Goal: Task Accomplishment & Management: Complete application form

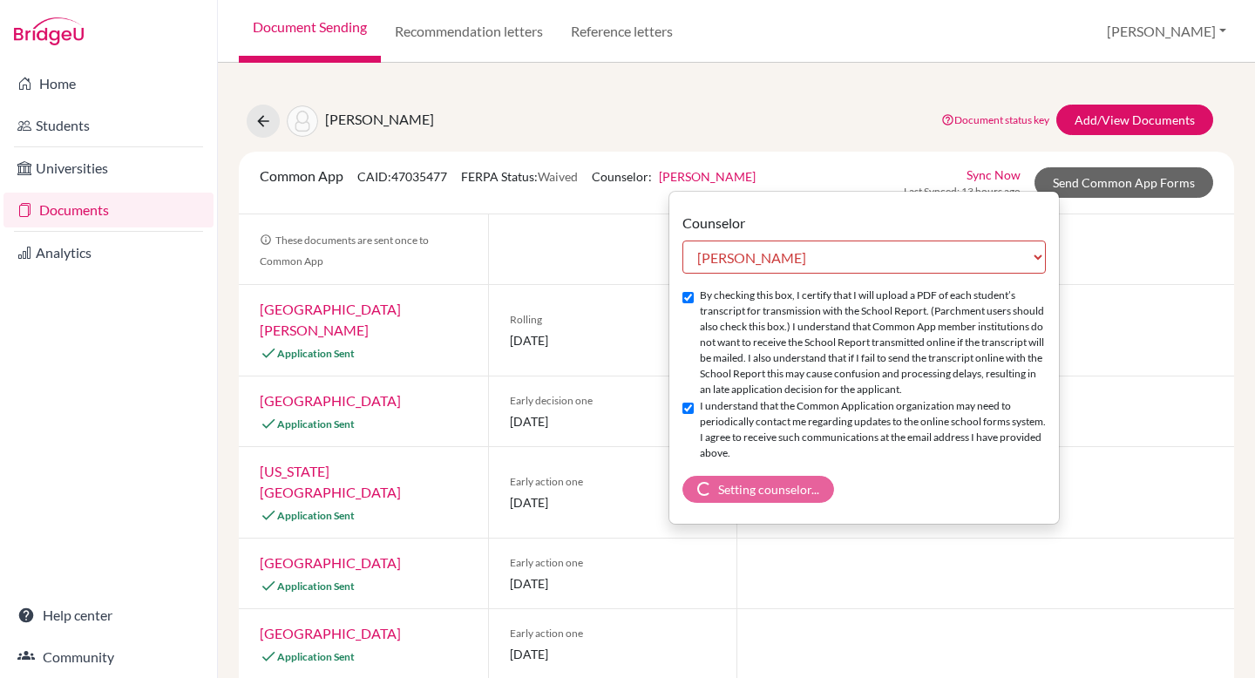
select select "413035"
click at [1195, 24] on button "[PERSON_NAME]" at bounding box center [1166, 31] width 135 height 33
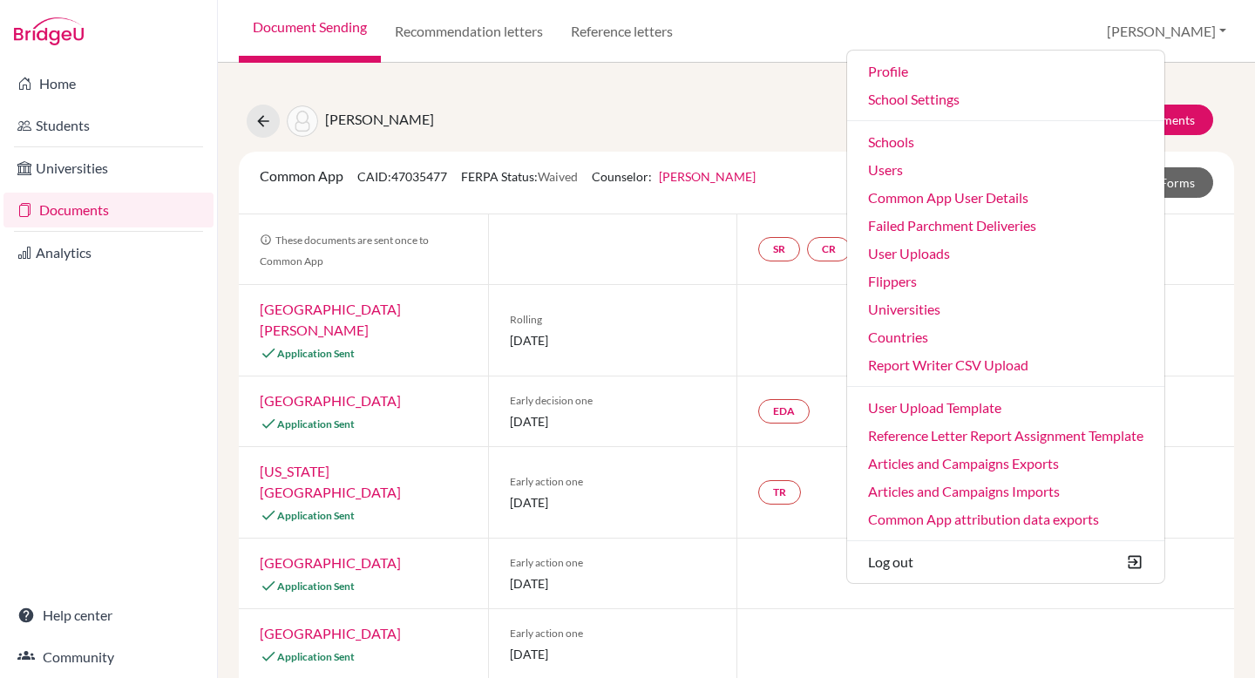
click at [845, 157] on div "Common App CAID: 47035477 FERPA Status: Waived Counselor: Kristen Rosenfield Fi…" at bounding box center [736, 183] width 995 height 63
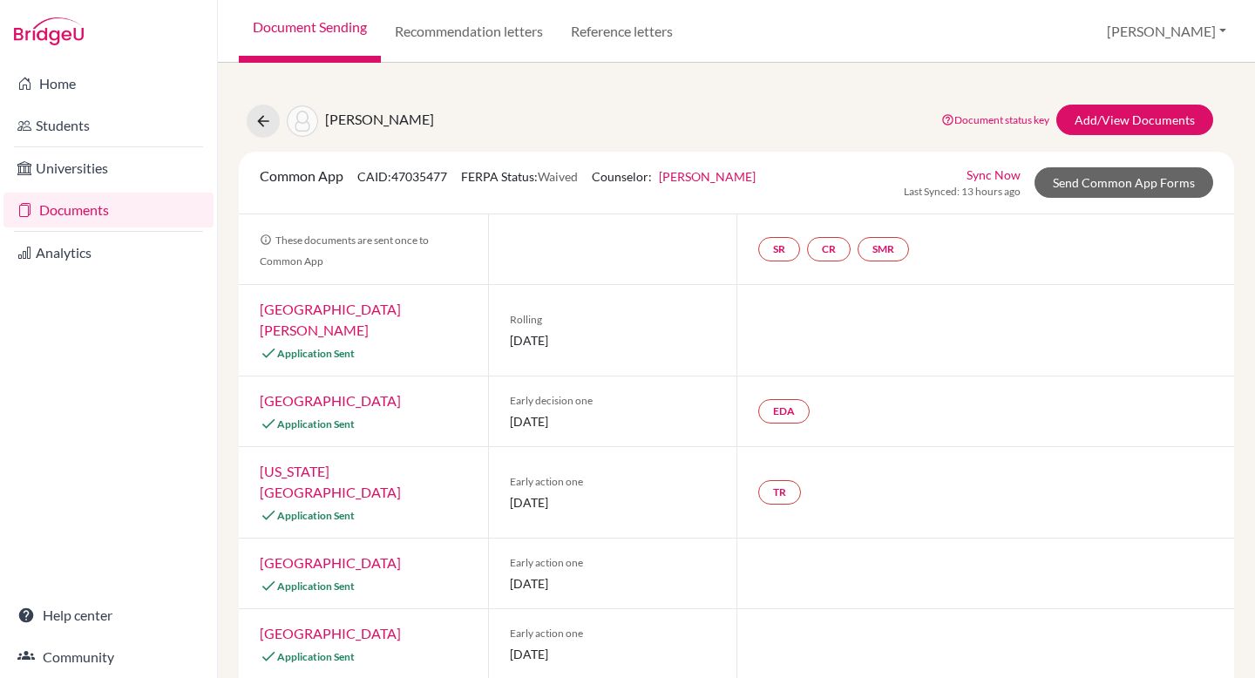
click at [729, 179] on link "Kristen Rosenfield" at bounding box center [707, 176] width 97 height 15
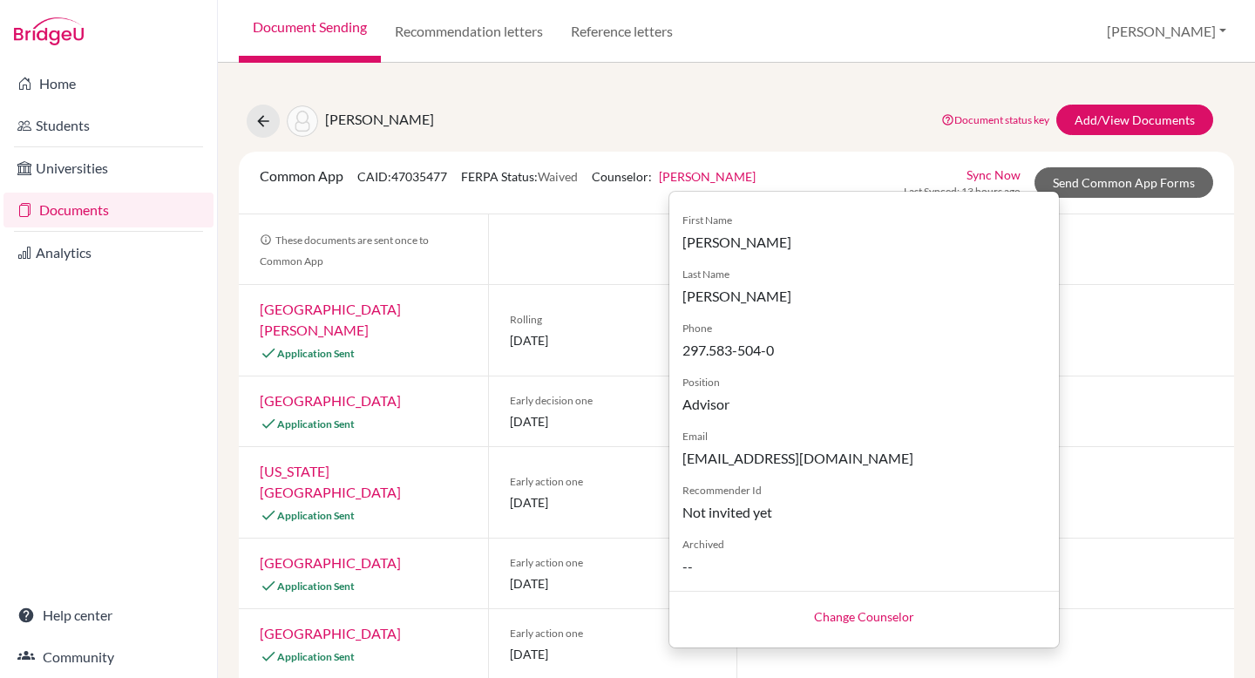
click at [867, 164] on div "Common App CAID: 47035477 FERPA Status: Waived Counselor: Kristen Rosenfield Fi…" at bounding box center [736, 183] width 995 height 63
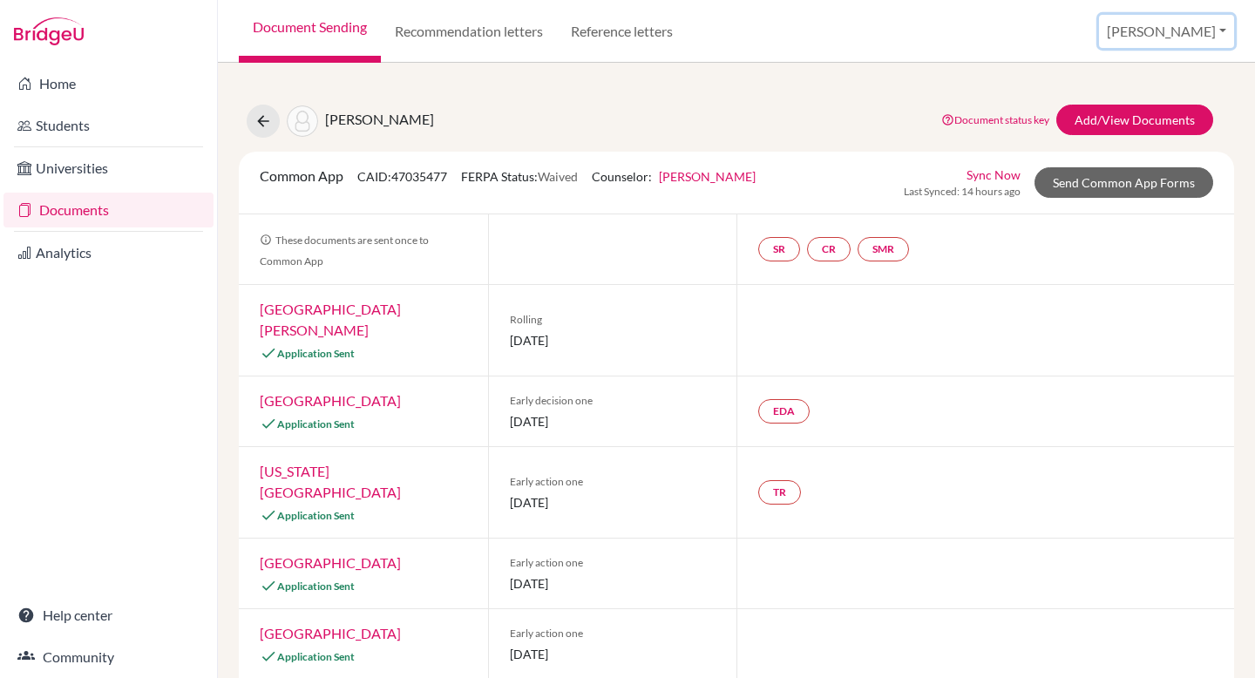
click at [1182, 37] on button "[PERSON_NAME]" at bounding box center [1166, 31] width 135 height 33
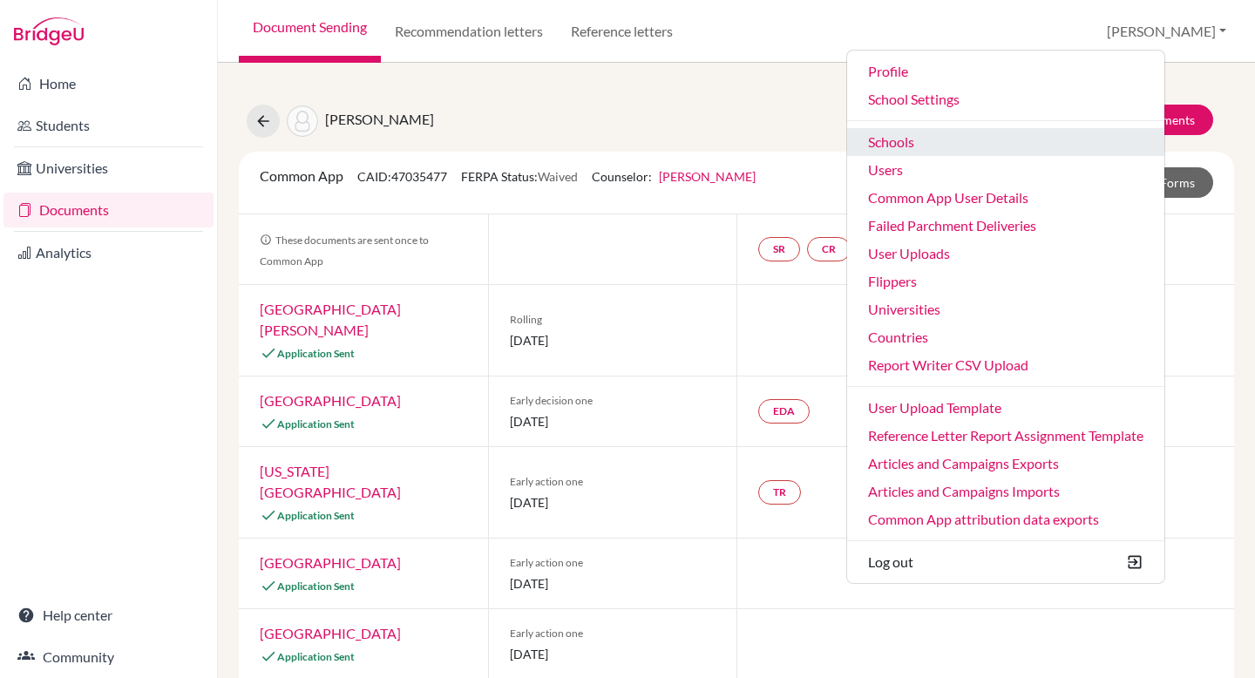
click at [1025, 153] on link "Schools" at bounding box center [1005, 142] width 317 height 28
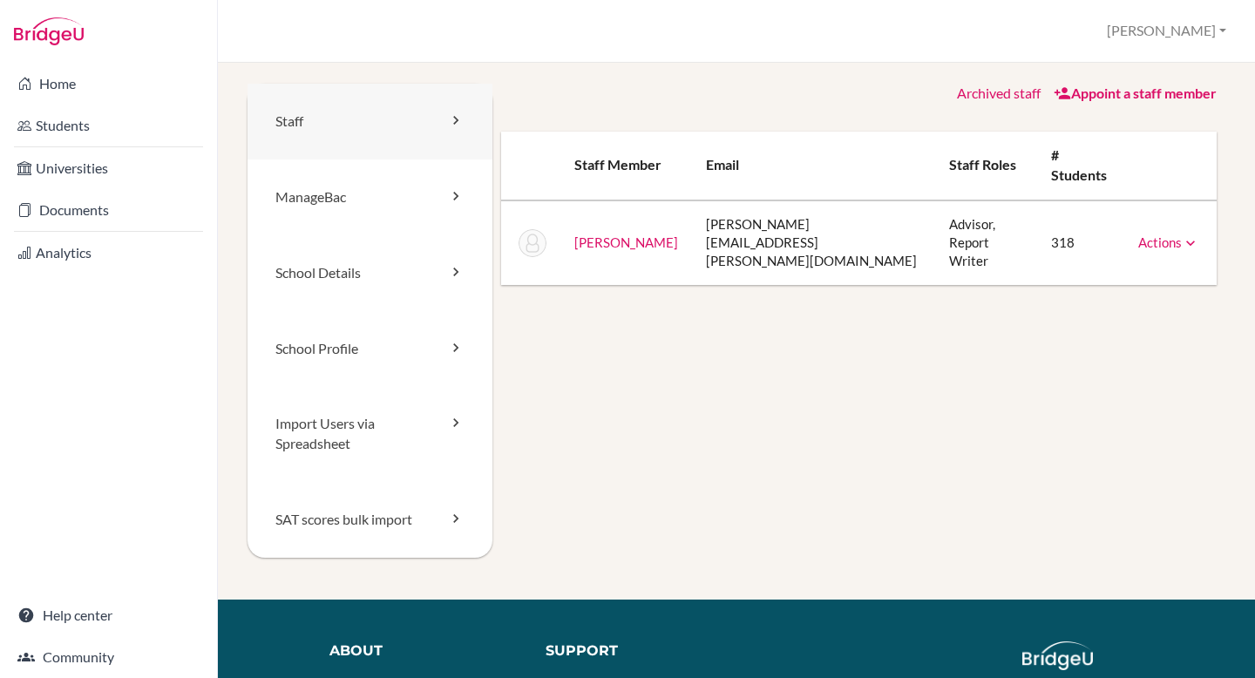
click at [428, 141] on link "Staff" at bounding box center [369, 122] width 245 height 76
click at [1157, 234] on link "Actions" at bounding box center [1168, 242] width 61 height 16
click at [648, 33] on div "School Settings > Staff [PERSON_NAME] Profile School Settings Admin Schools Use…" at bounding box center [736, 31] width 1037 height 63
click at [1133, 93] on link "Appoint a staff member" at bounding box center [1134, 93] width 163 height 17
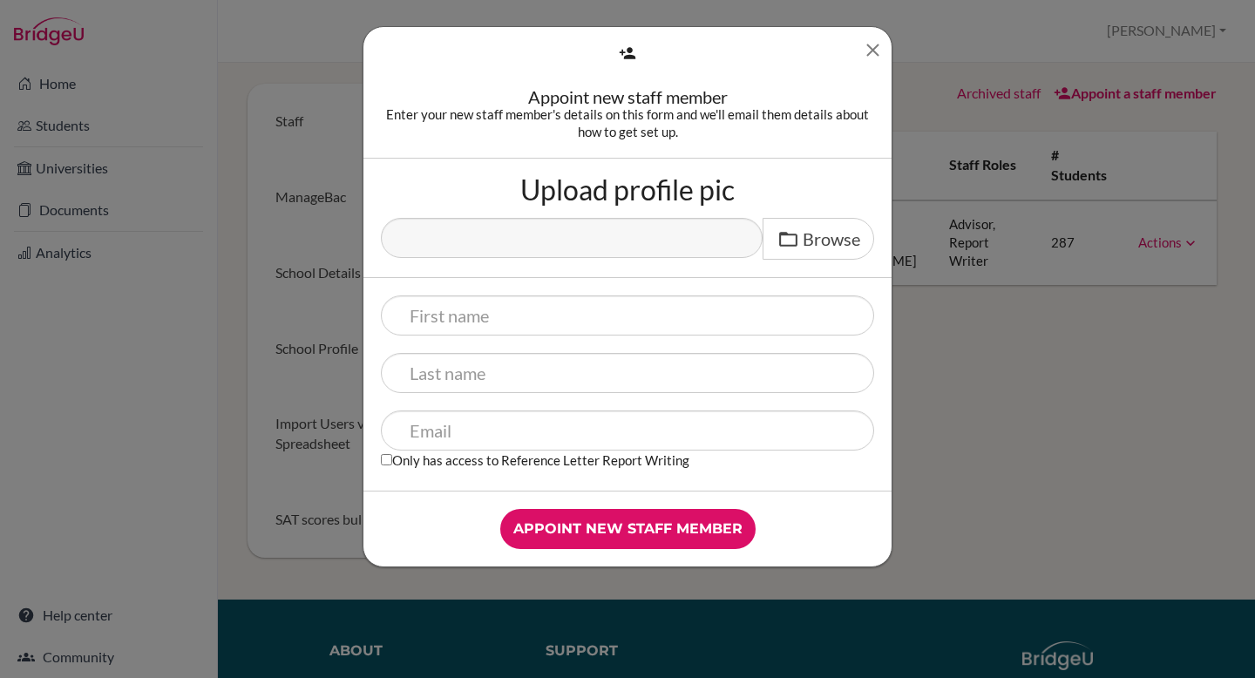
click at [872, 54] on icon "Close" at bounding box center [873, 50] width 22 height 22
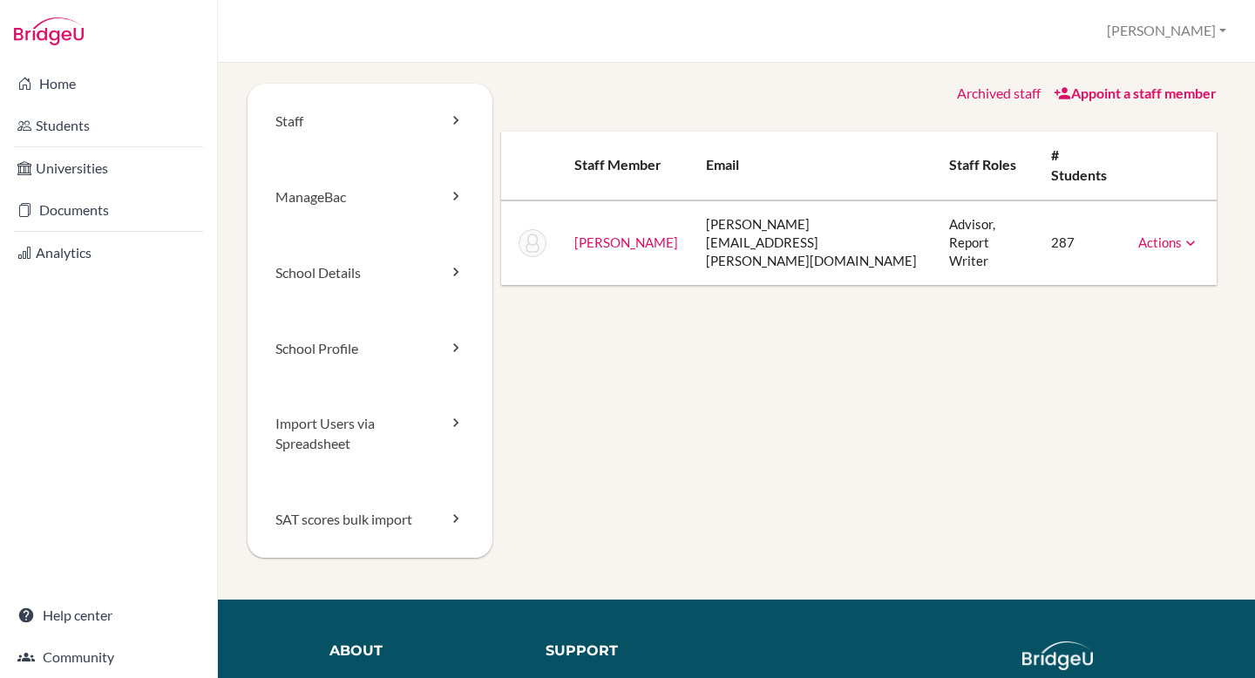
click at [1184, 234] on icon at bounding box center [1189, 242] width 17 height 17
click at [1114, 309] on link "Archive" at bounding box center [1124, 321] width 148 height 25
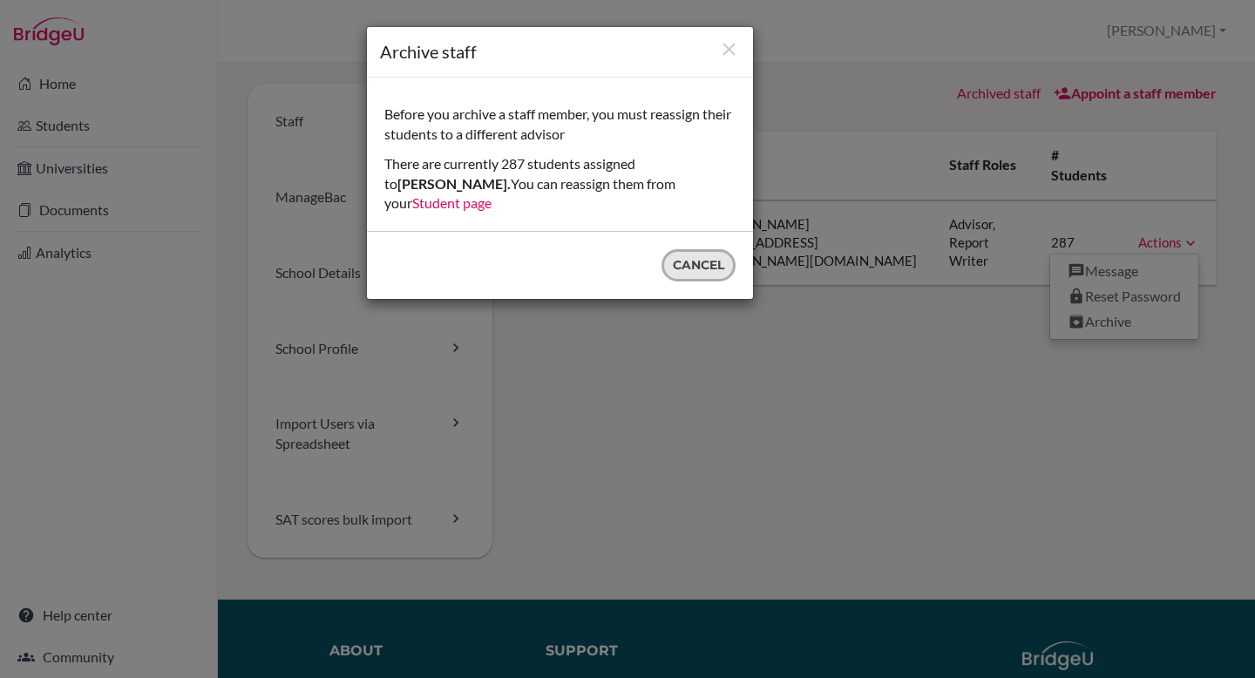
click at [714, 249] on button "Cancel" at bounding box center [698, 265] width 74 height 32
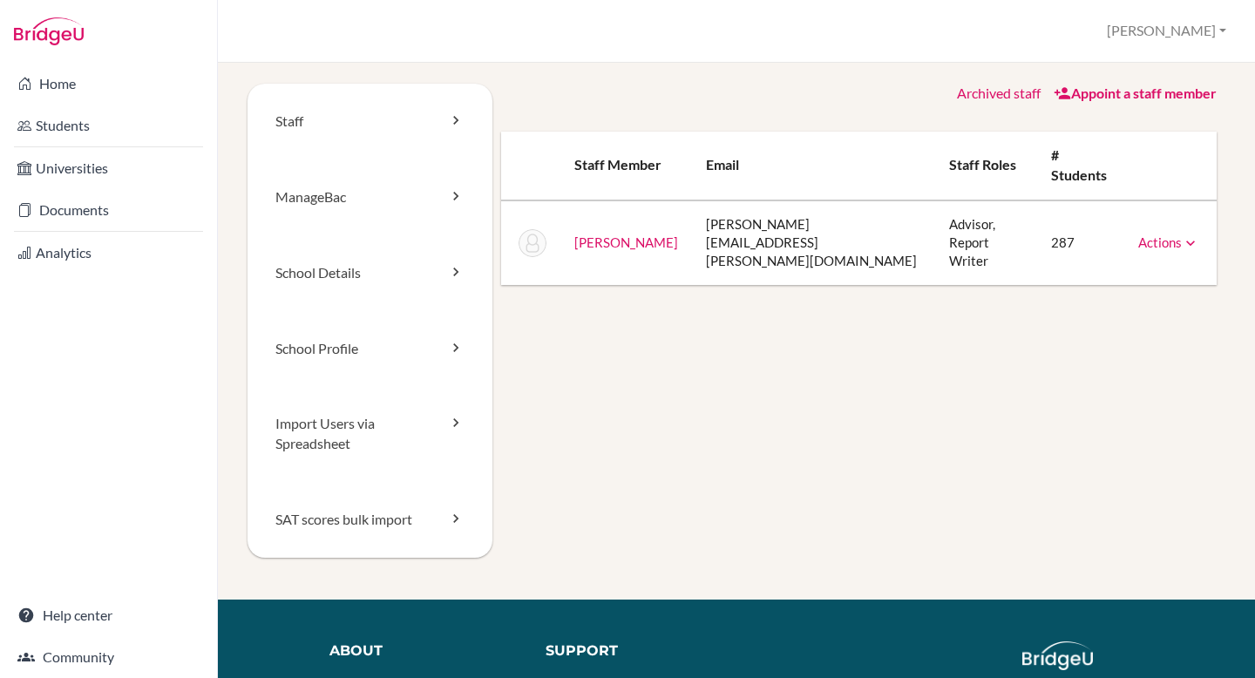
click at [1168, 88] on link "Appoint a staff member" at bounding box center [1134, 93] width 163 height 17
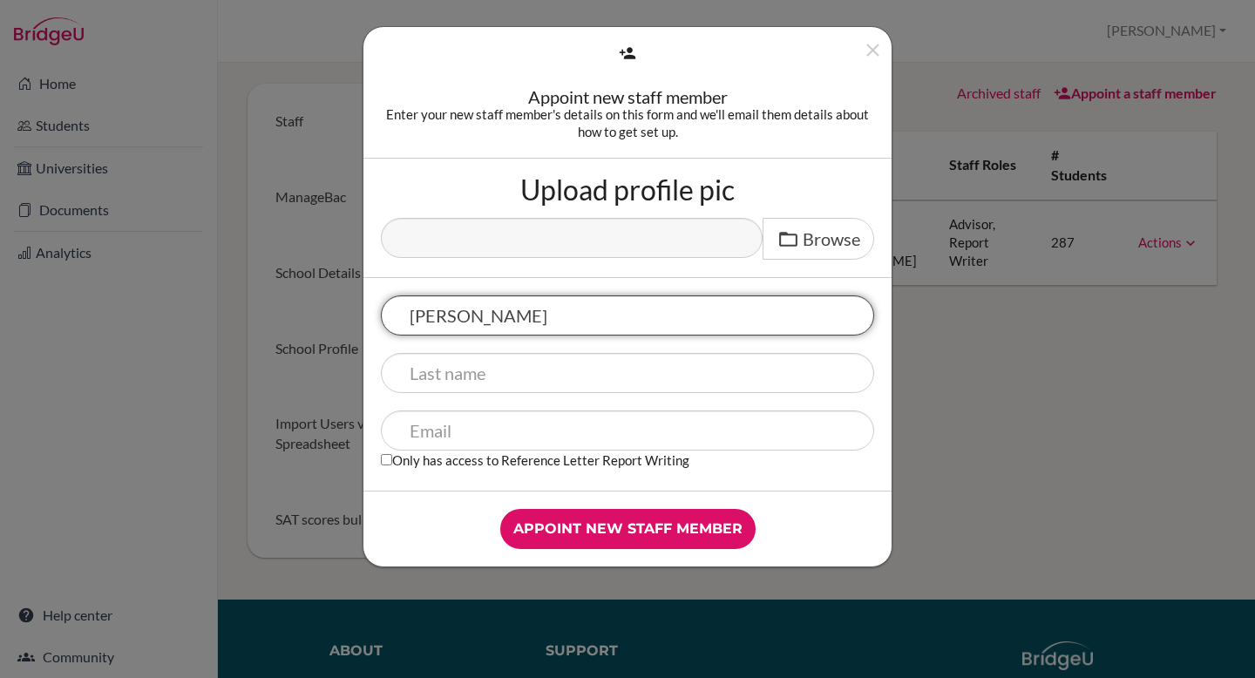
type input "Martha"
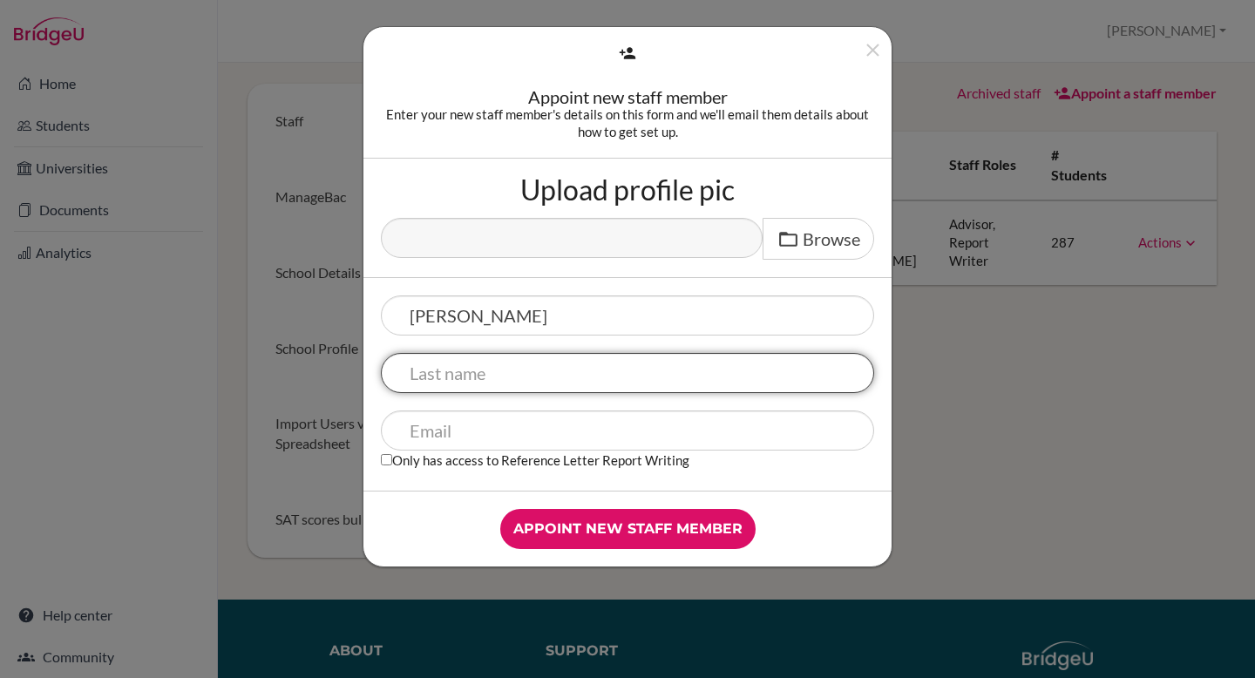
click at [544, 379] on input "text" at bounding box center [627, 373] width 493 height 40
paste input "Ruiz"
type input "Ruiz"
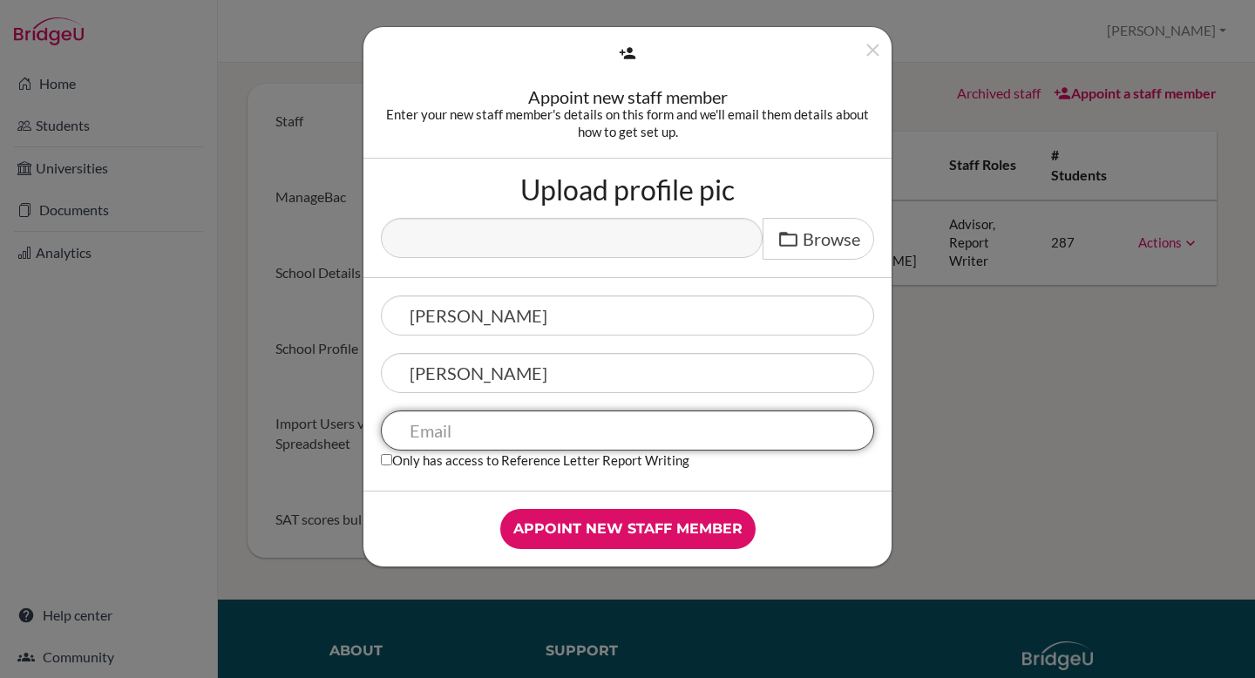
click at [548, 430] on input "text" at bounding box center [627, 430] width 493 height 40
paste input "martha.ruiz@eton.edu.mx"
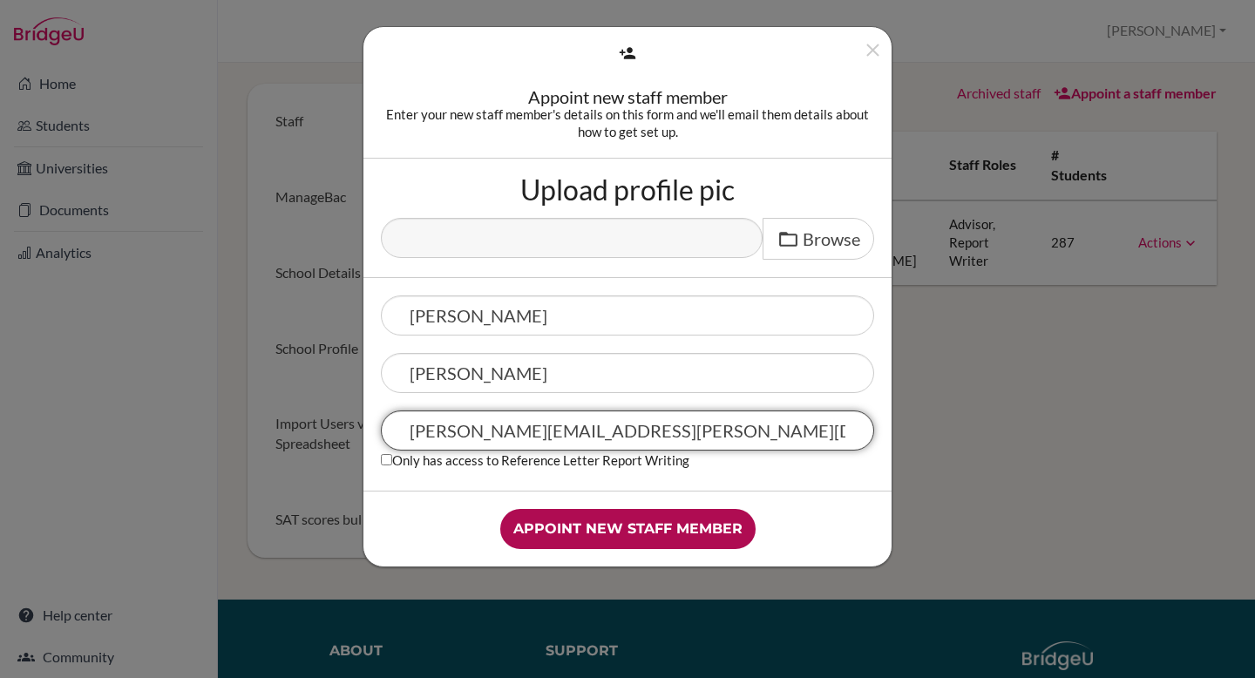
type input "martha.ruiz@eton.edu.mx"
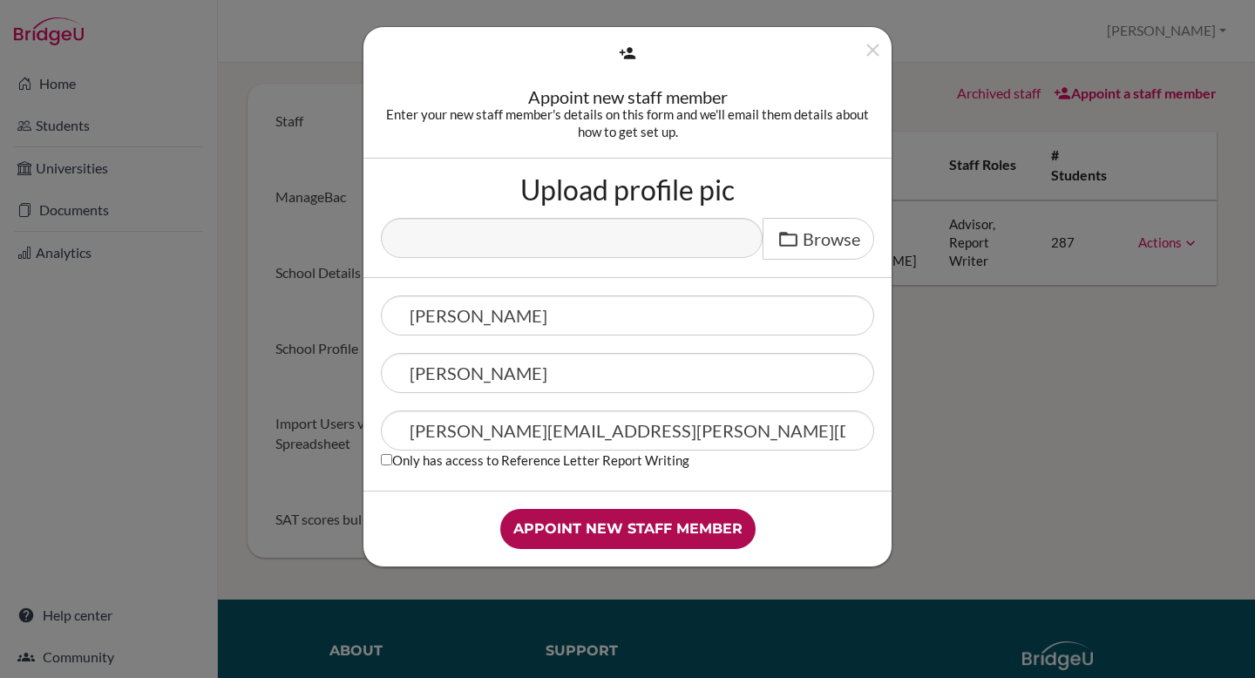
click at [658, 537] on input "Appoint new staff member" at bounding box center [627, 529] width 255 height 40
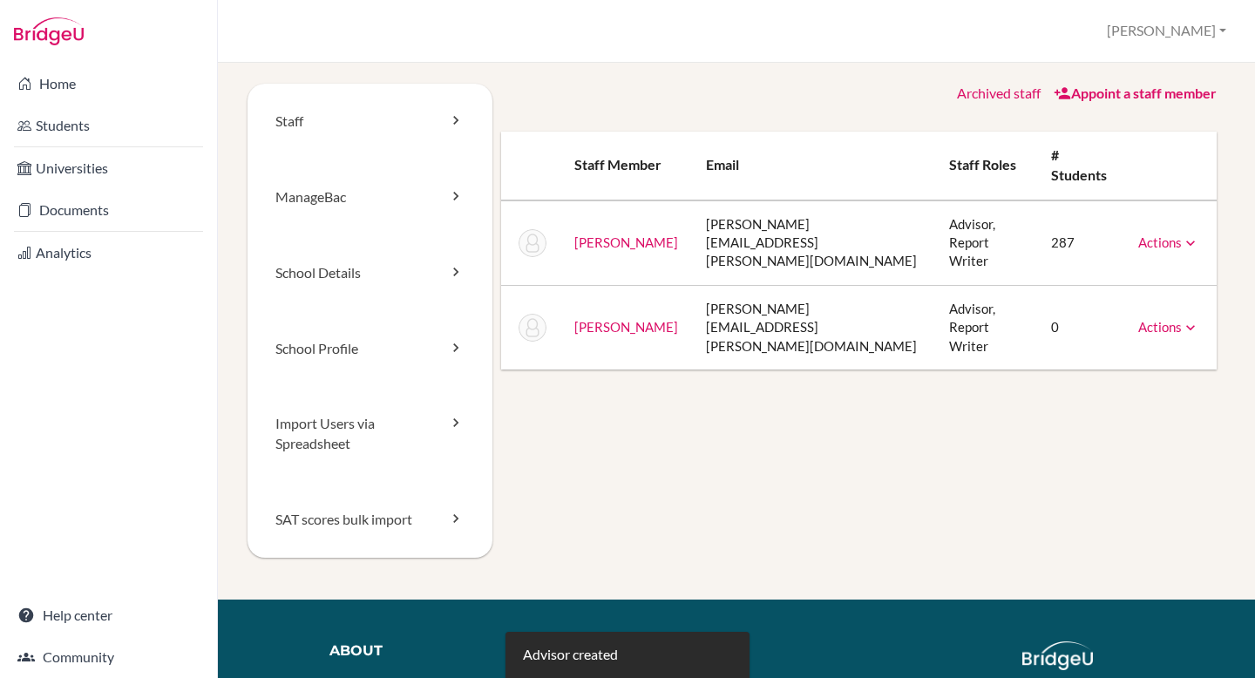
click at [1181, 319] on icon at bounding box center [1189, 327] width 17 height 17
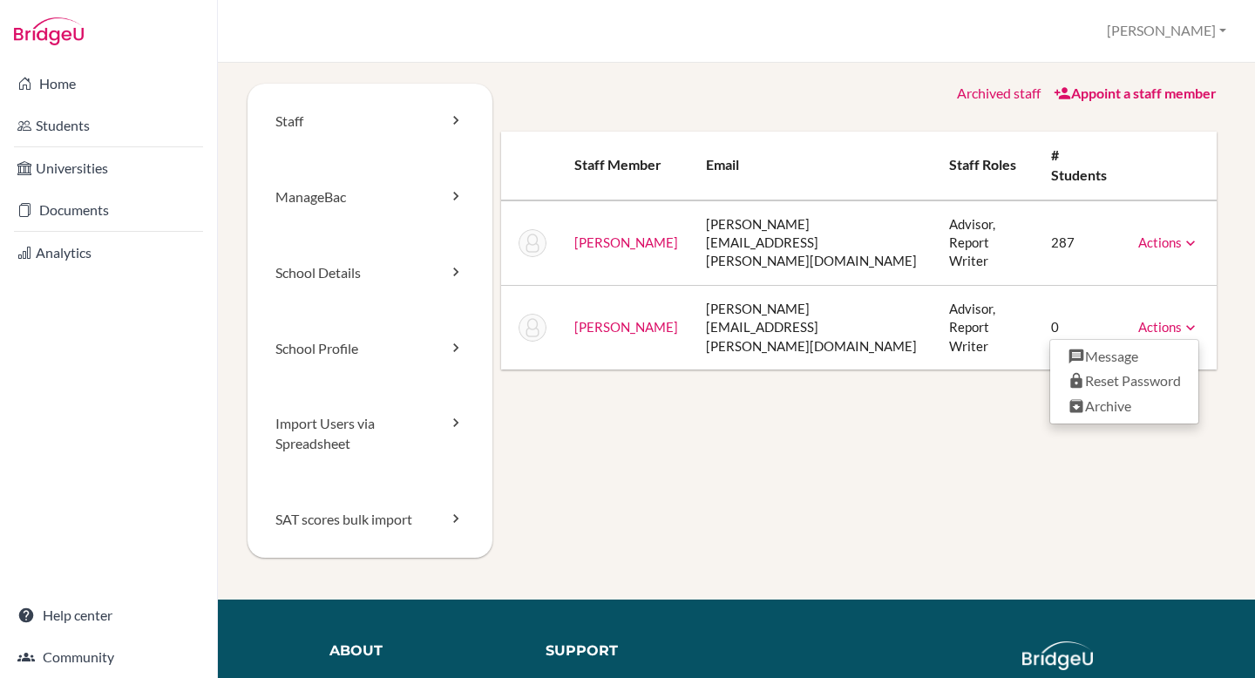
click at [819, 504] on div "Staff [GEOGRAPHIC_DATA] School Details School Profile Import Users via Spreadsh…" at bounding box center [735, 342] width 977 height 516
click at [1173, 234] on link "Actions" at bounding box center [1168, 242] width 61 height 16
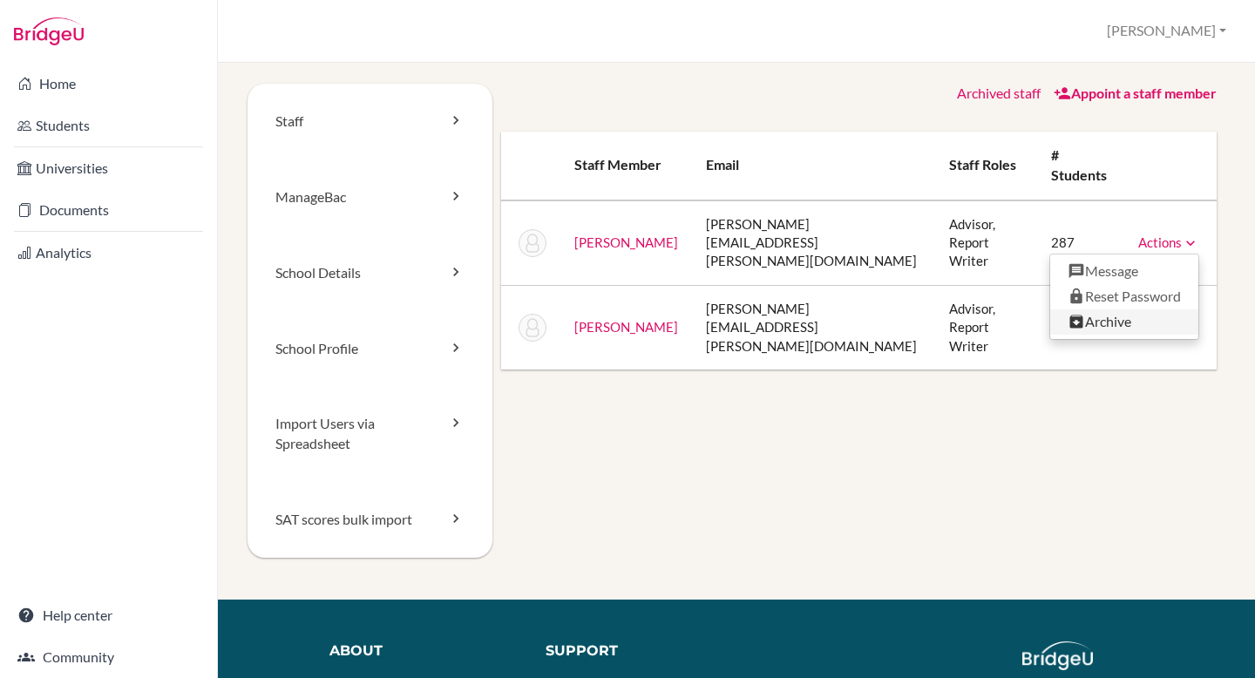
click at [1113, 309] on link "Archive" at bounding box center [1124, 321] width 148 height 25
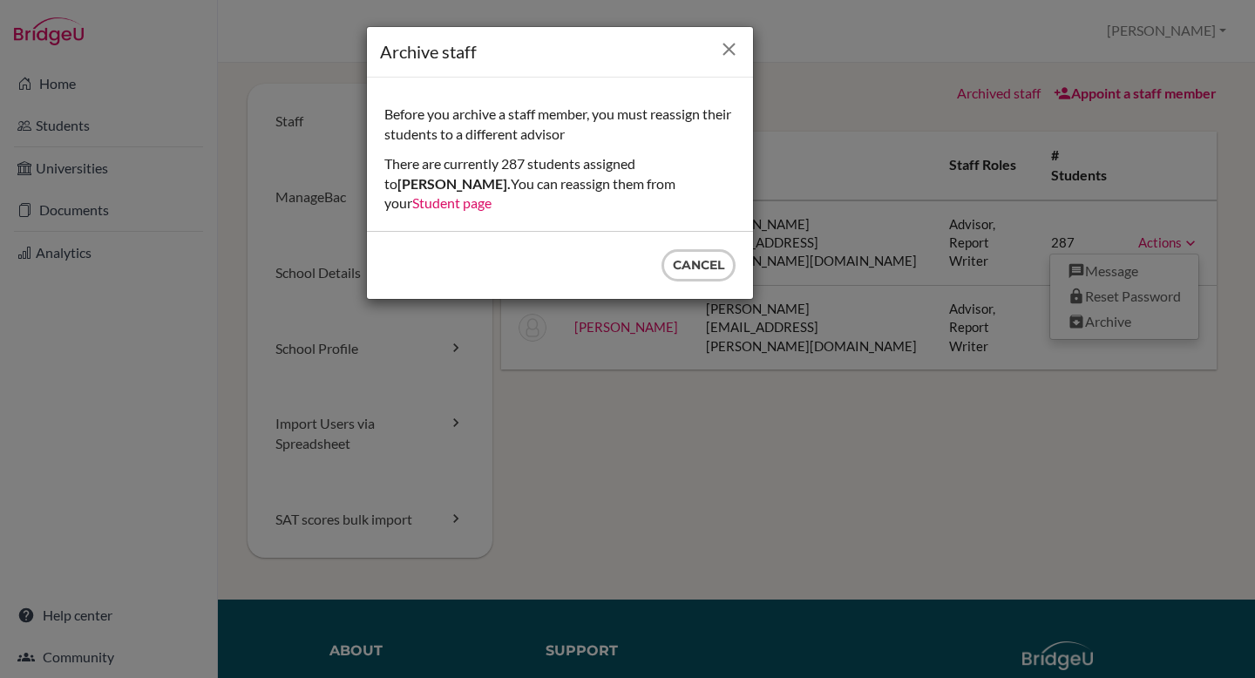
click at [728, 49] on icon "Close" at bounding box center [729, 49] width 22 height 22
